Goal: Task Accomplishment & Management: Use online tool/utility

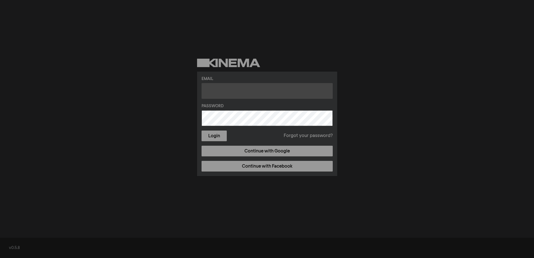
click at [227, 91] on input "text" at bounding box center [267, 91] width 131 height 16
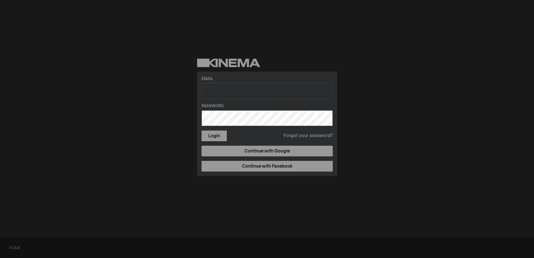
click at [249, 145] on div "Email Password Login Forgot your password? Continue with Google Continue with F…" at bounding box center [267, 124] width 140 height 104
click at [254, 151] on link "Continue with Google" at bounding box center [267, 151] width 131 height 11
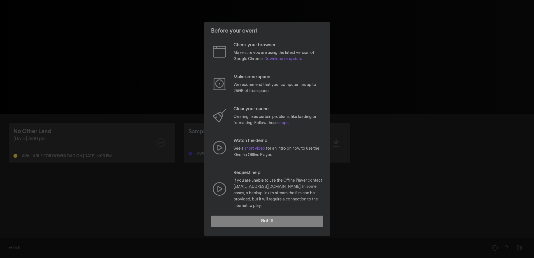
click at [238, 48] on p "Check your browser" at bounding box center [279, 45] width 90 height 7
click at [242, 86] on p "We recommend that your computer has up to 25GB of free space." at bounding box center [279, 88] width 90 height 13
click at [240, 143] on p "Watch the demo" at bounding box center [279, 140] width 90 height 7
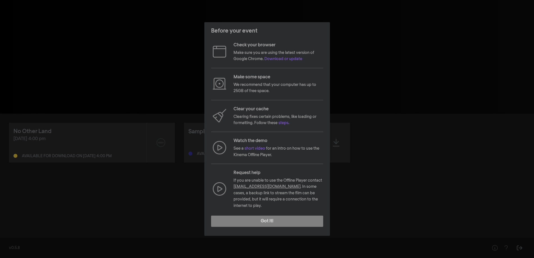
click at [240, 143] on p "Watch the demo" at bounding box center [279, 140] width 90 height 7
click at [290, 144] on p "Watch the demo" at bounding box center [279, 140] width 90 height 7
click at [252, 182] on p "If you are unable to use the Offline Player contact hello@kinema.com . In some …" at bounding box center [279, 192] width 90 height 31
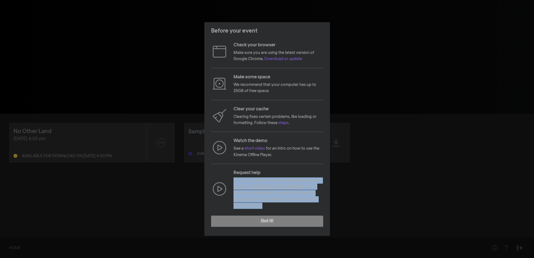
click at [252, 182] on p "If you are unable to use the Offline Player contact hello@kinema.com . In some …" at bounding box center [279, 192] width 90 height 31
click at [300, 183] on p "If you are unable to use the Offline Player contact hello@kinema.com . In some …" at bounding box center [279, 192] width 90 height 31
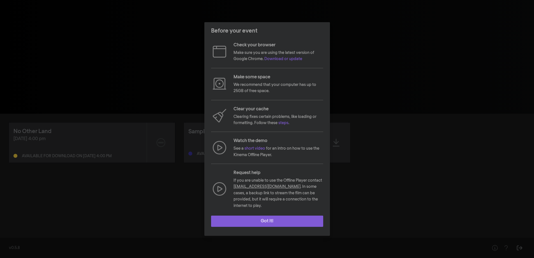
click at [277, 219] on button "Got it!" at bounding box center [267, 220] width 112 height 11
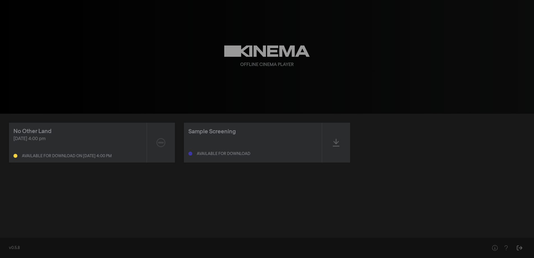
click at [33, 141] on div "Oct 17, 2025 at 4:00 pm" at bounding box center [77, 138] width 129 height 7
click at [172, 236] on div "No Other Land Oct 17, 2025 at 4:00 pm Available for download on Oct 14, 2025 at…" at bounding box center [267, 129] width 534 height 258
